Goal: Navigation & Orientation: Find specific page/section

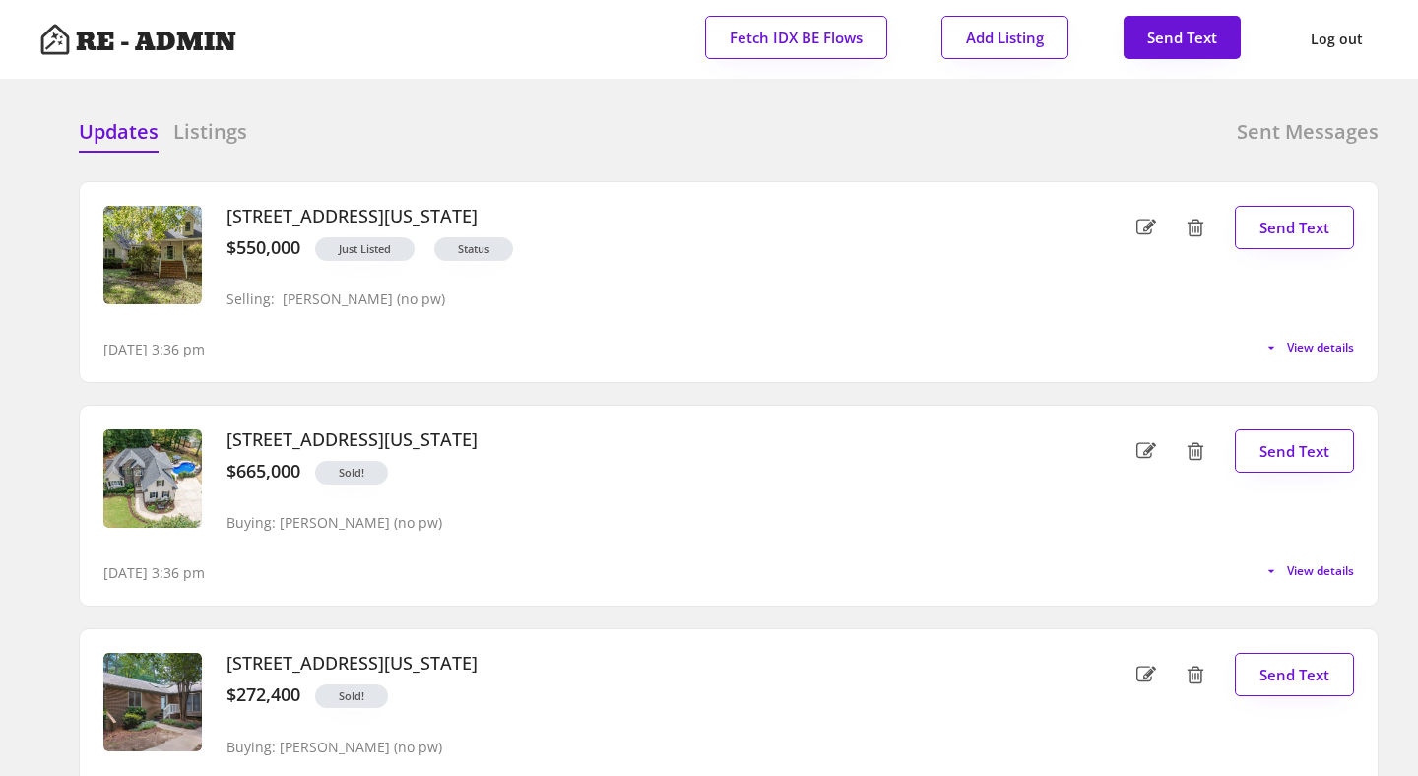
click at [458, 108] on div "Updates Listings Sent Messages 420 Calvary Court, Hillsborough, North Carolina …" at bounding box center [708, 118] width 1339 height 47
click at [424, 118] on div "Updates Listings Sent Messages" at bounding box center [729, 137] width 1300 height 39
click at [209, 118] on h6 "Listings" at bounding box center [210, 132] width 74 height 28
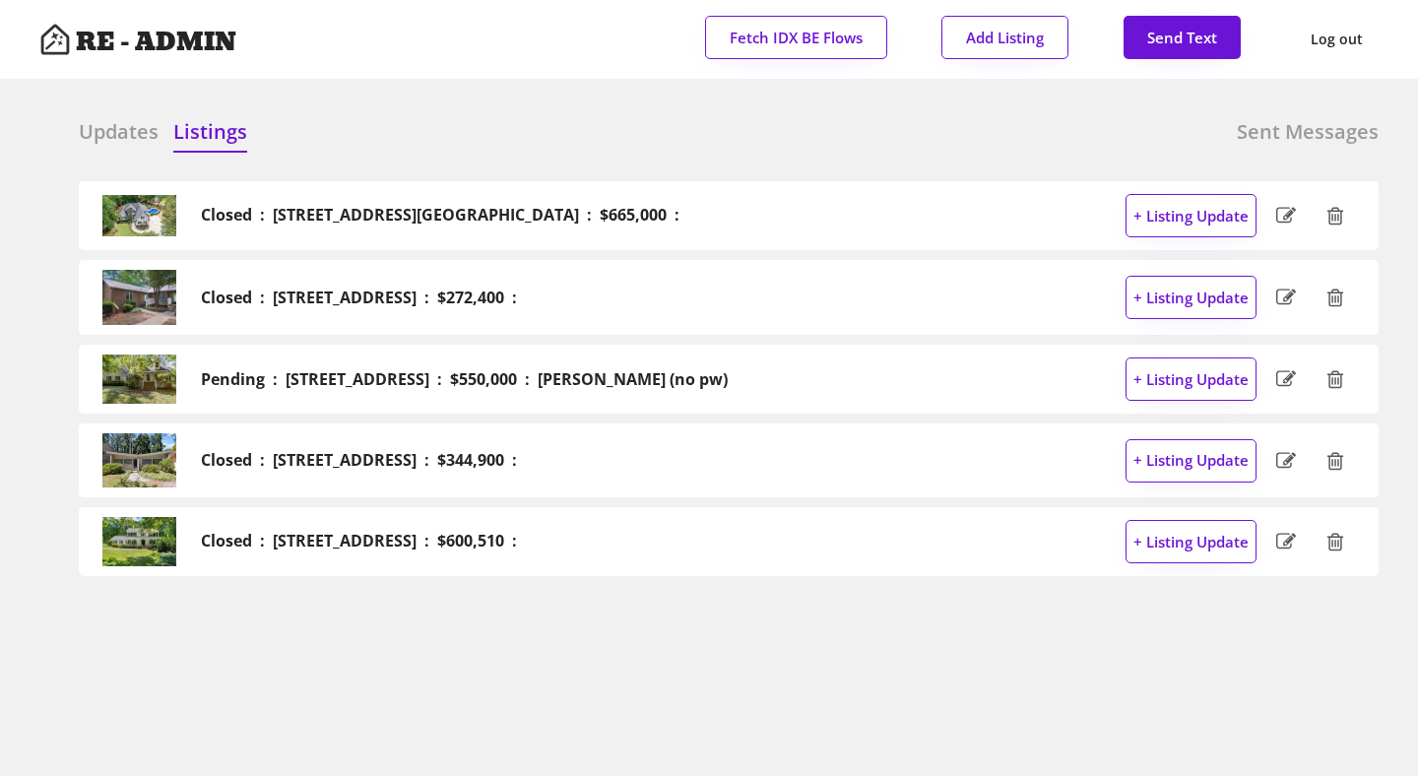
click at [119, 126] on h6 "Updates" at bounding box center [119, 132] width 80 height 28
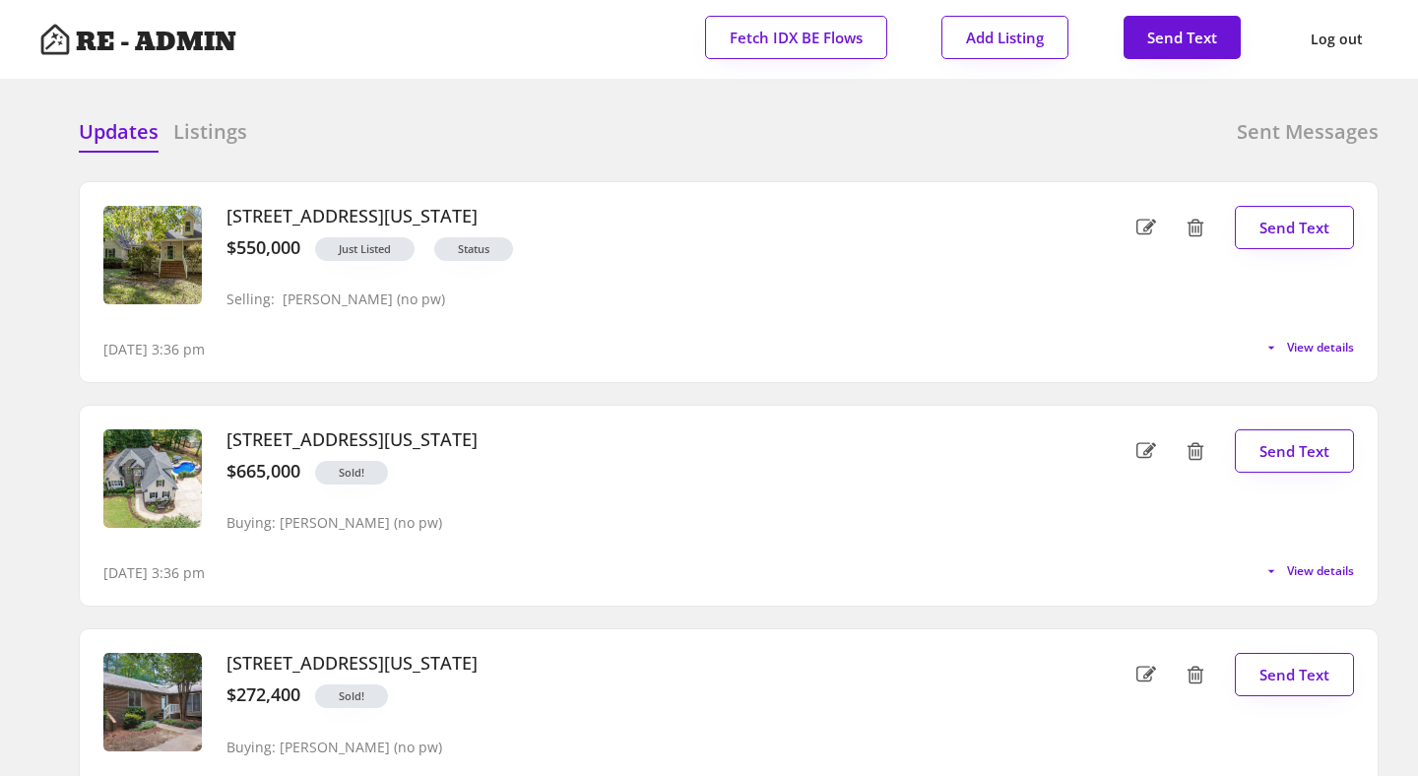
click at [391, 121] on div "Updates Listings Sent Messages" at bounding box center [729, 137] width 1300 height 39
click at [423, 105] on div "Updates Listings Sent Messages Closed : [STREET_ADDRESS][GEOGRAPHIC_DATA] : $66…" at bounding box center [708, 118] width 1339 height 47
